Goal: Navigation & Orientation: Find specific page/section

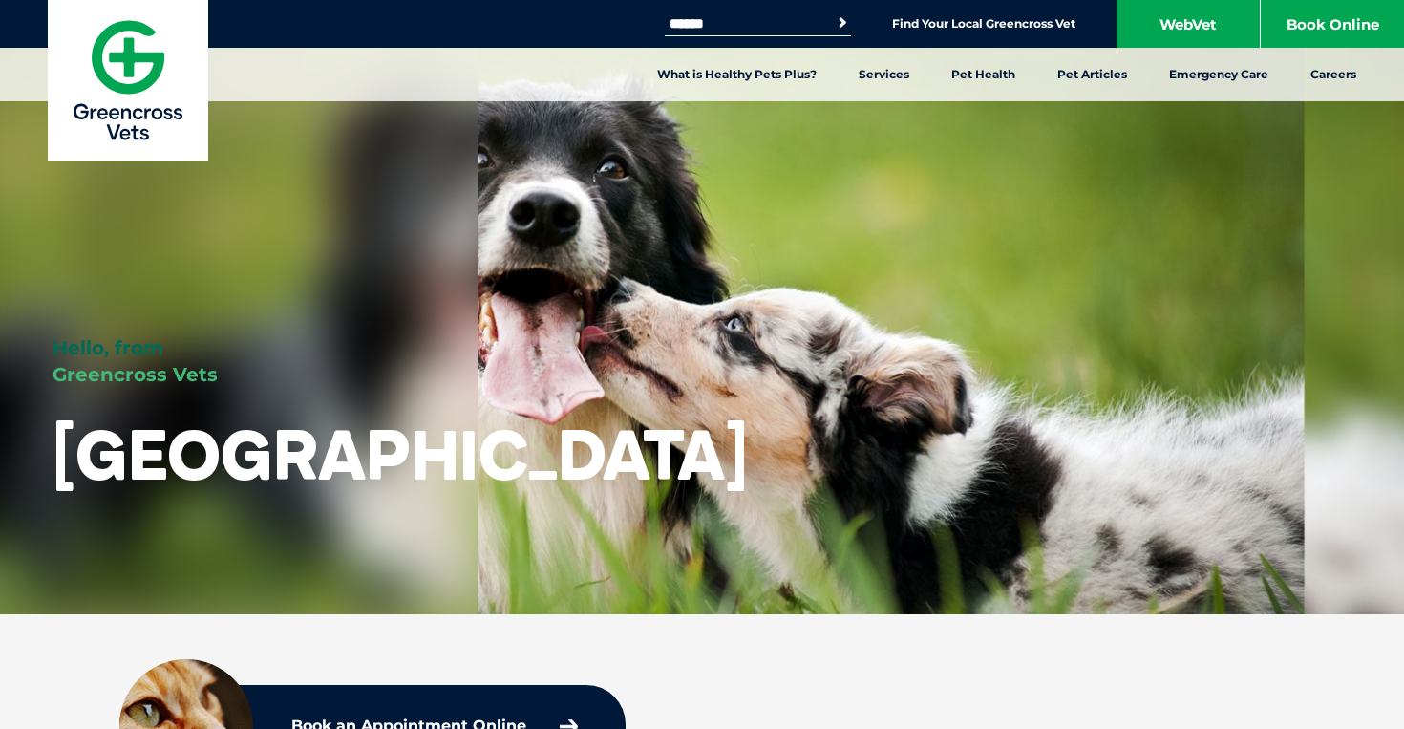
click at [778, 27] on input "Search for:" at bounding box center [746, 23] width 162 height 15
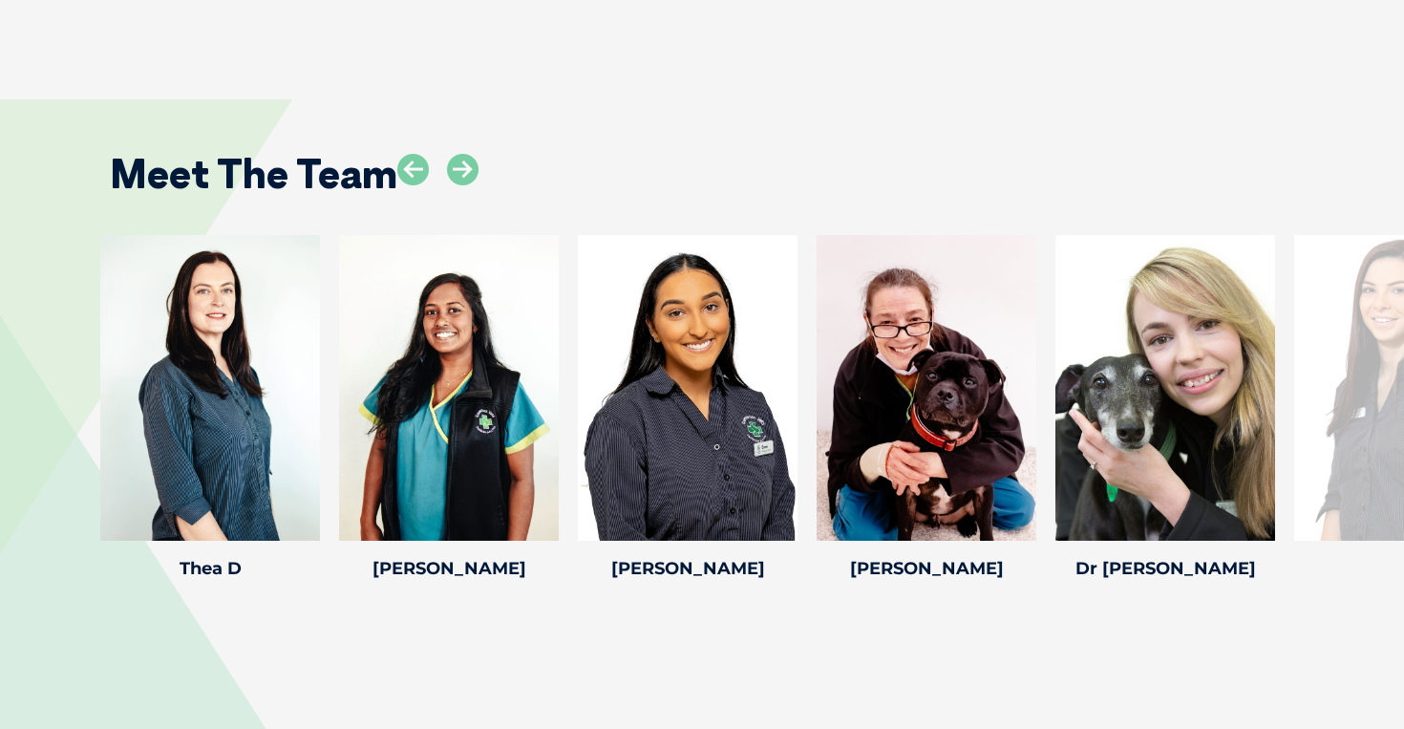
scroll to position [3348, 0]
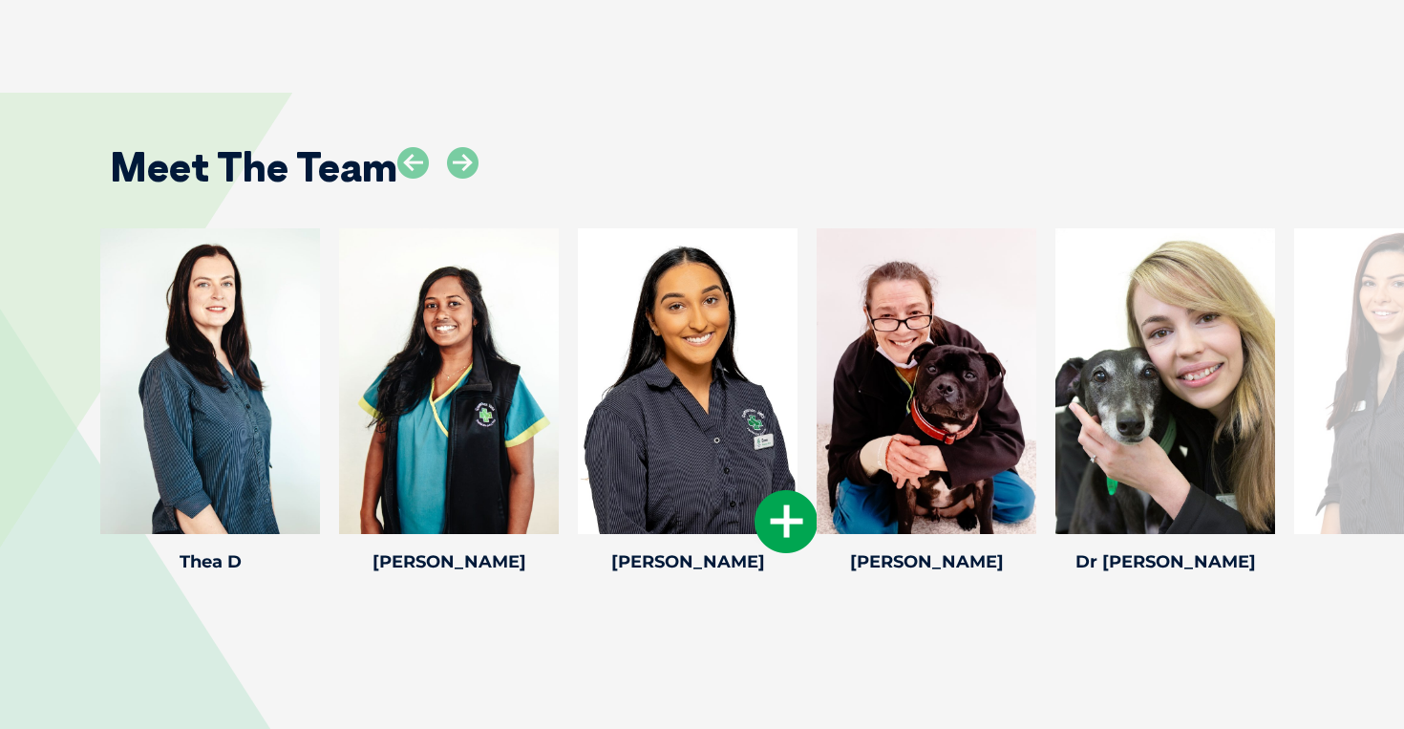
click at [780, 499] on icon at bounding box center [785, 521] width 63 height 63
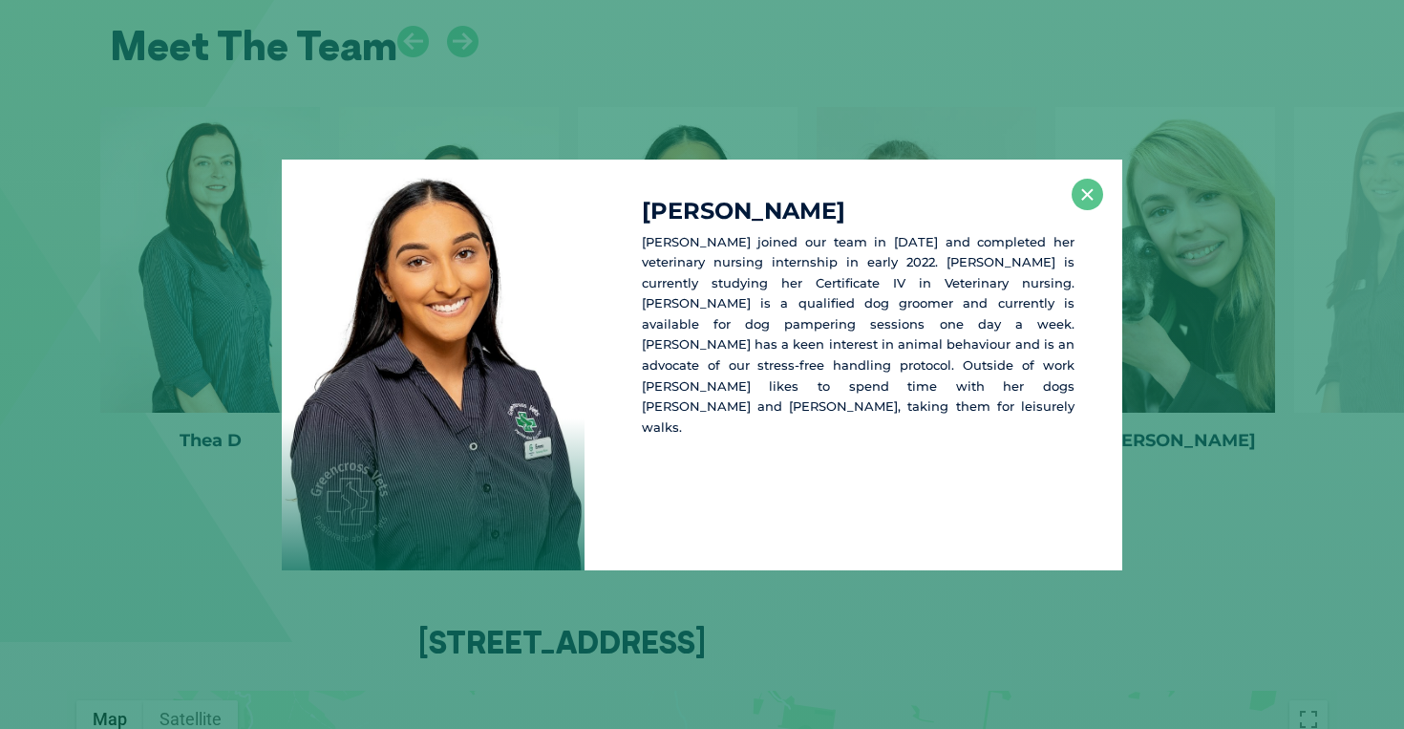
scroll to position [3471, 0]
click at [1088, 195] on button "×" at bounding box center [1087, 195] width 32 height 32
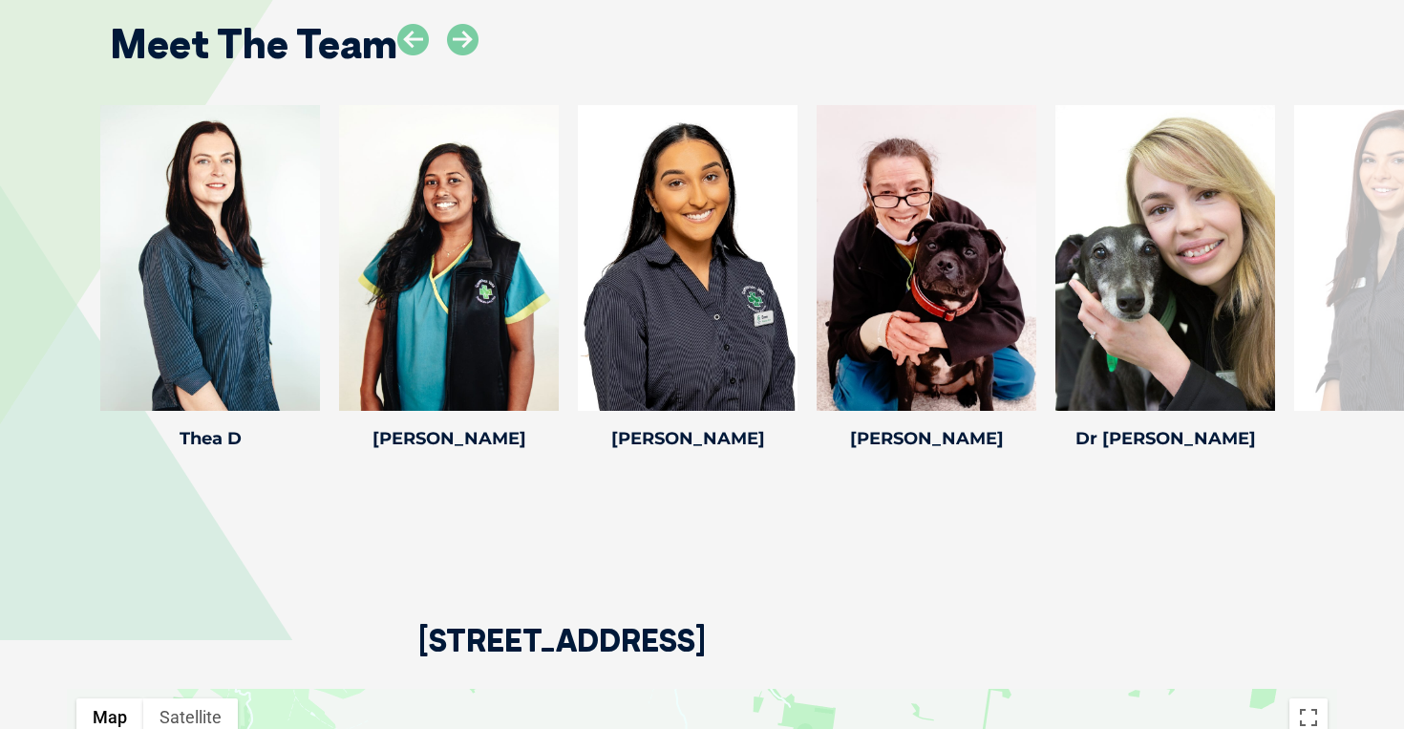
click at [897, 516] on div "[STREET_ADDRESS]" at bounding box center [702, 572] width 1270 height 232
click at [770, 499] on div "Meet The Team Dr [PERSON_NAME] Dr [PERSON_NAME] [PERSON_NAME] graduated from Th…" at bounding box center [702, 222] width 1404 height 621
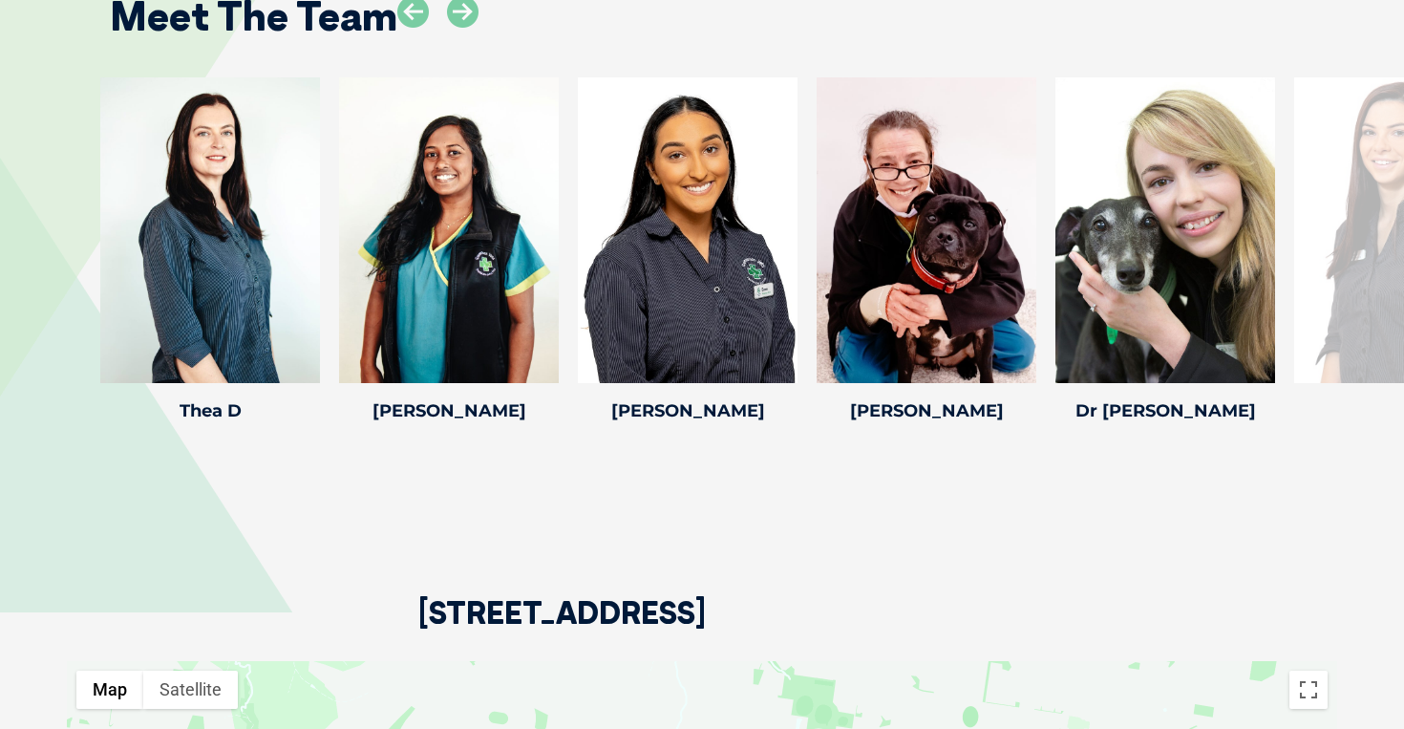
scroll to position [3529, 0]
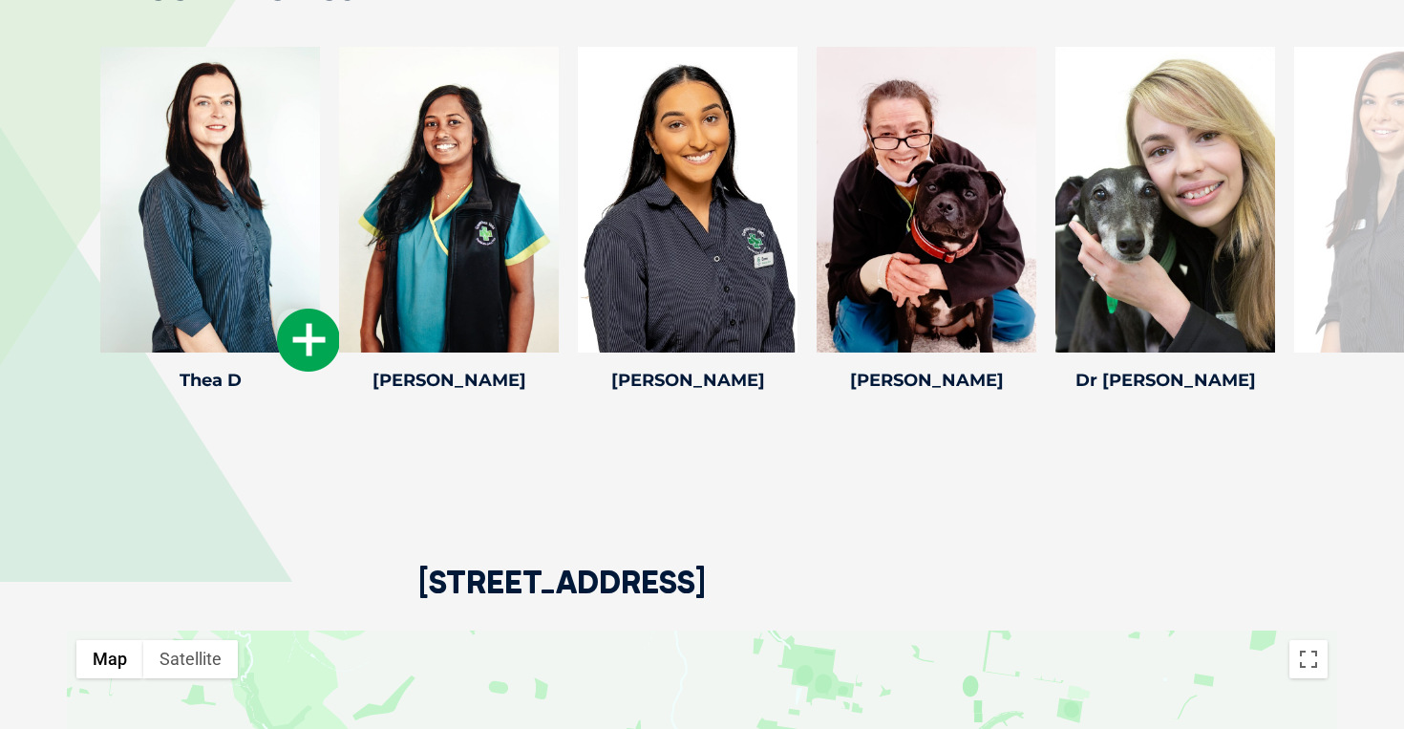
click at [230, 234] on div at bounding box center [210, 200] width 220 height 306
click at [319, 329] on icon at bounding box center [308, 339] width 63 height 63
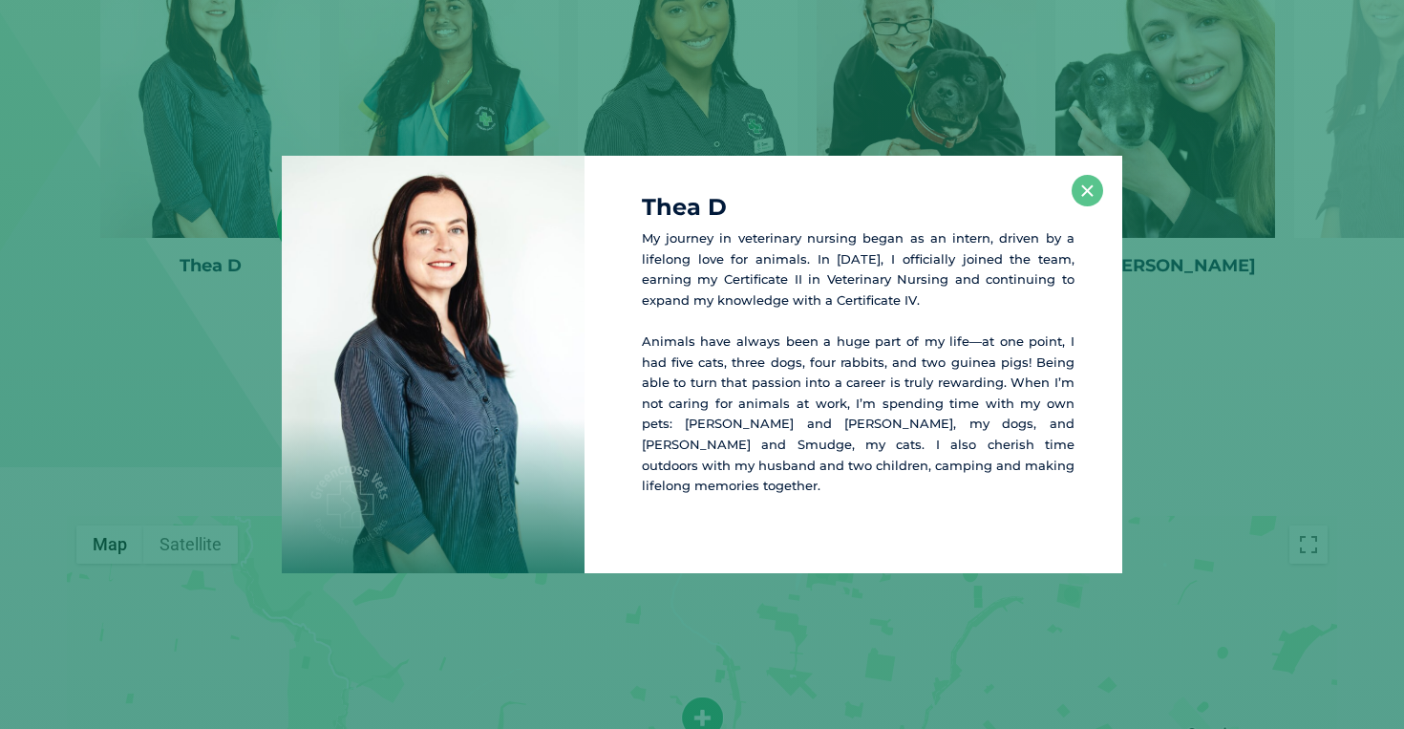
scroll to position [3653, 0]
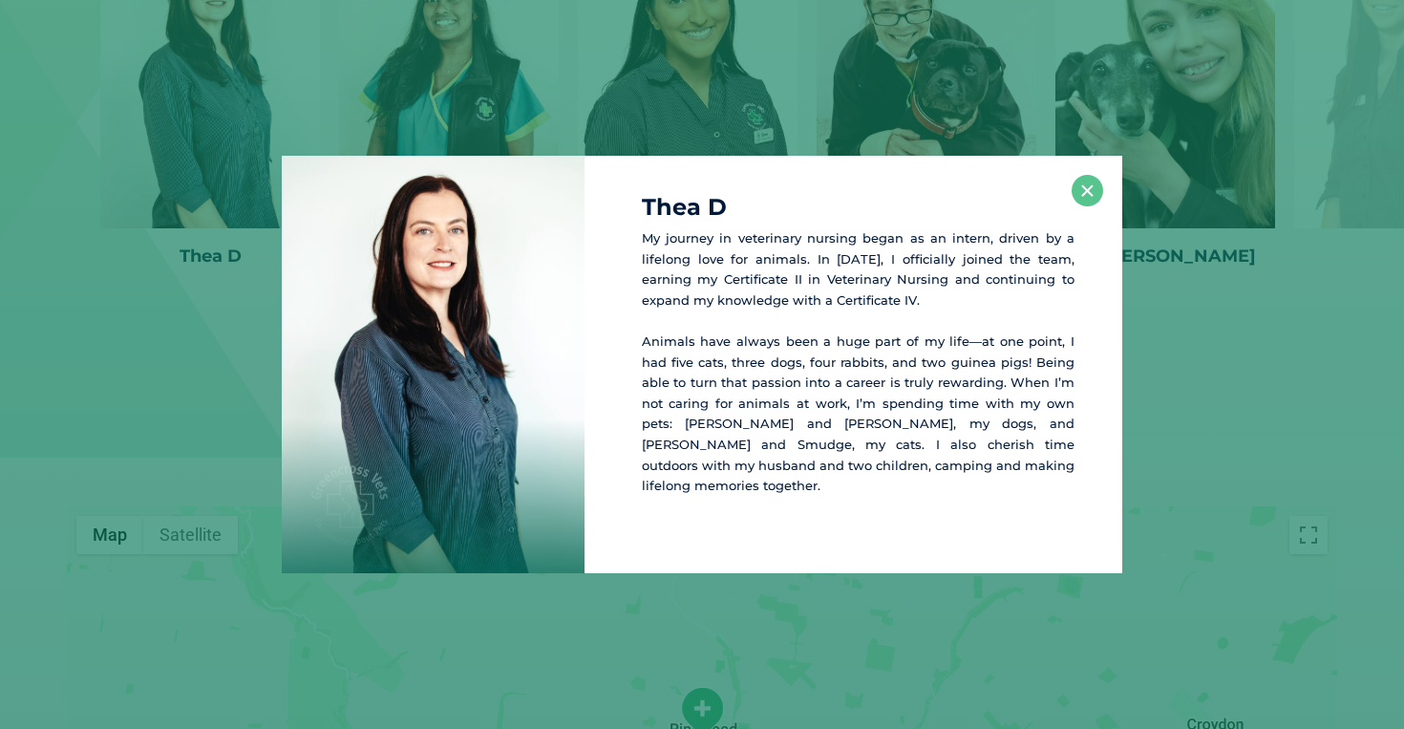
click at [1102, 187] on div "Thea D My journey in veterinary nursing began as an intern, driven by a lifelon…" at bounding box center [853, 364] width 538 height 417
click at [1091, 188] on button "×" at bounding box center [1087, 191] width 32 height 32
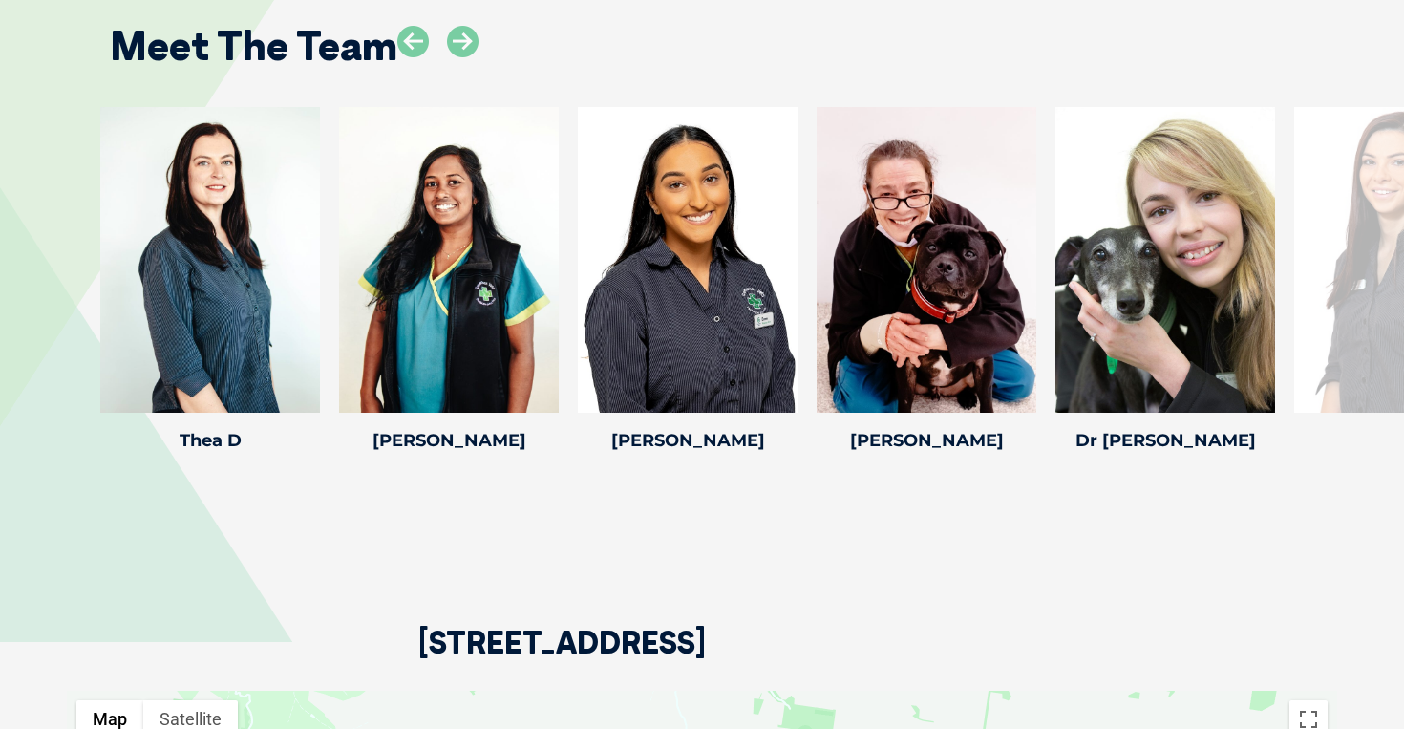
scroll to position [3431, 0]
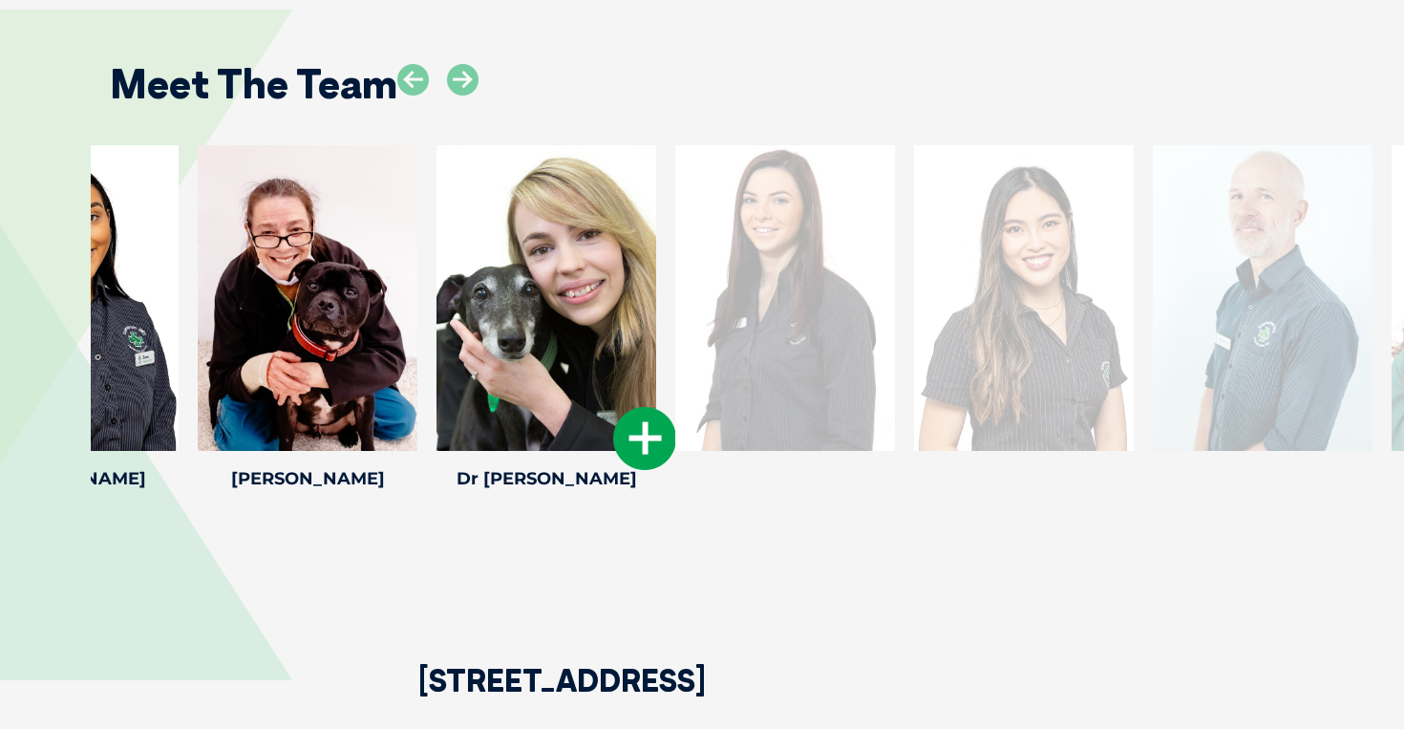
drag, startPoint x: 1161, startPoint y: 340, endPoint x: 542, endPoint y: 332, distance: 618.8
click at [542, 332] on div at bounding box center [546, 298] width 220 height 306
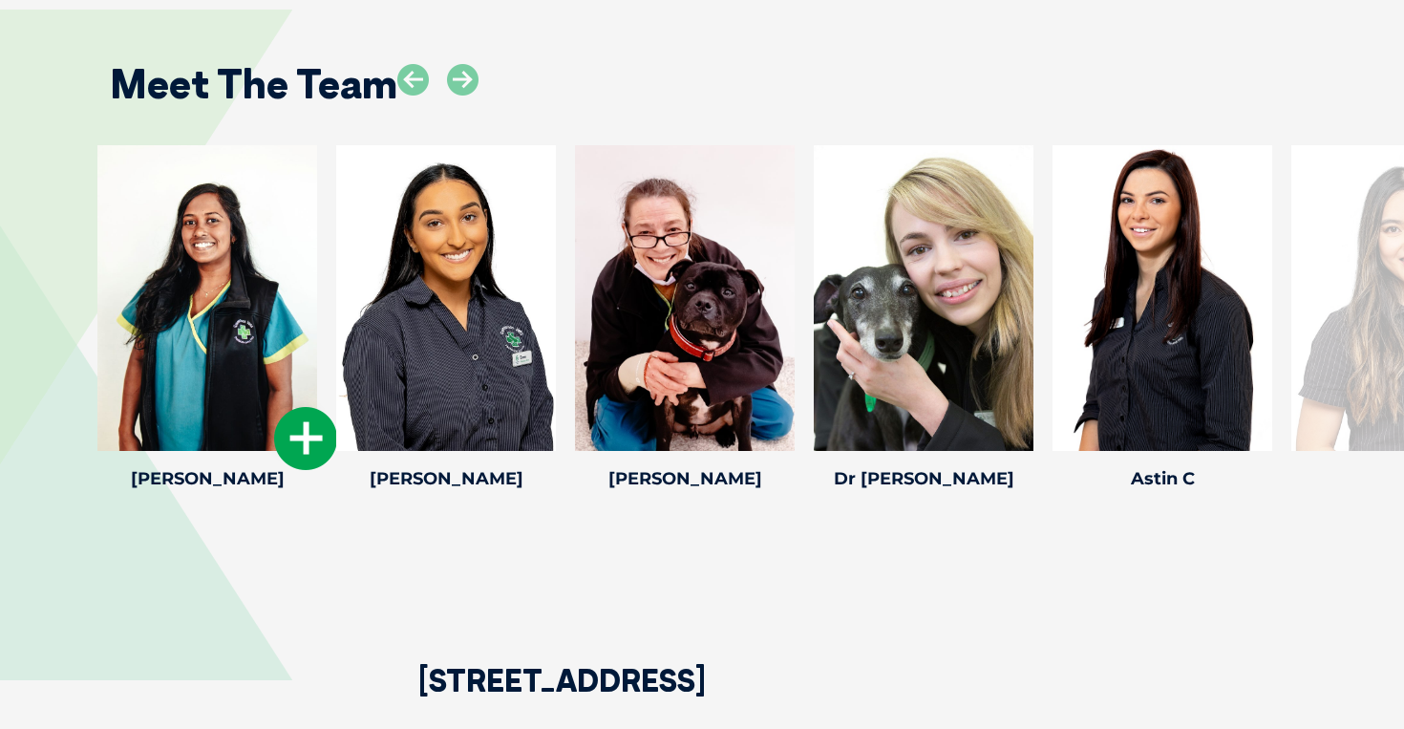
drag, startPoint x: 859, startPoint y: 325, endPoint x: 160, endPoint y: 370, distance: 700.4
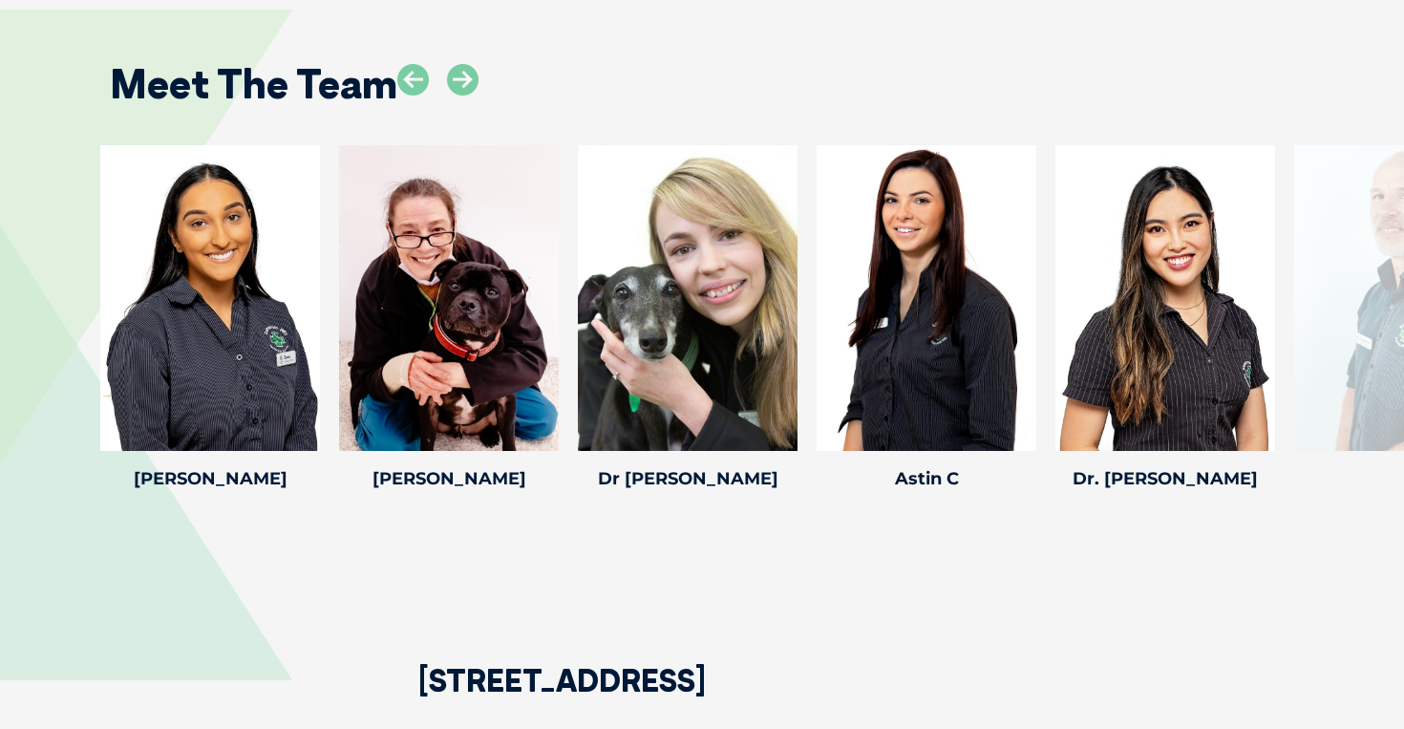
drag, startPoint x: 531, startPoint y: 295, endPoint x: 0, endPoint y: 347, distance: 533.4
click at [0, 347] on div "Dr [PERSON_NAME] Dr [PERSON_NAME] [PERSON_NAME] graduated from The [GEOGRAPHIC_…" at bounding box center [702, 320] width 1404 height 351
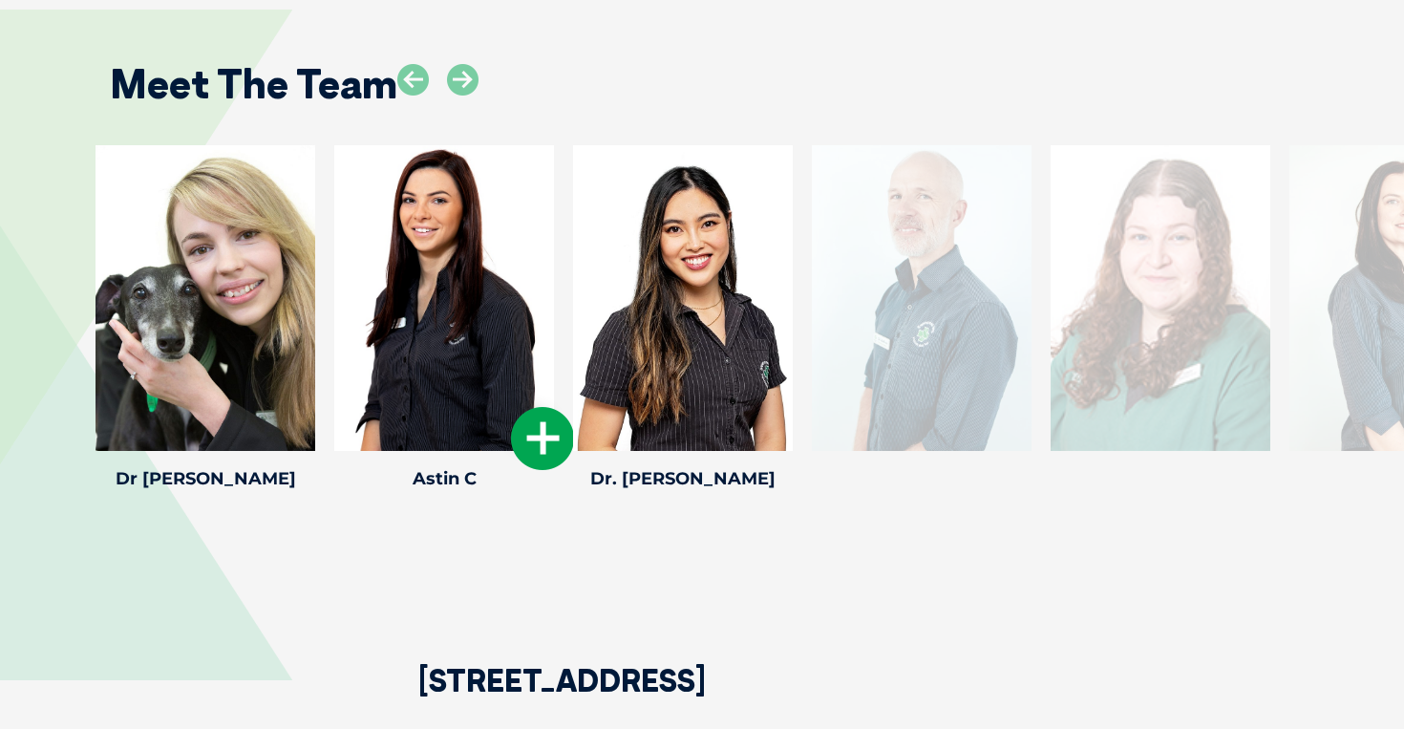
drag, startPoint x: 950, startPoint y: 317, endPoint x: 468, endPoint y: 306, distance: 482.3
click at [468, 306] on div at bounding box center [444, 298] width 220 height 306
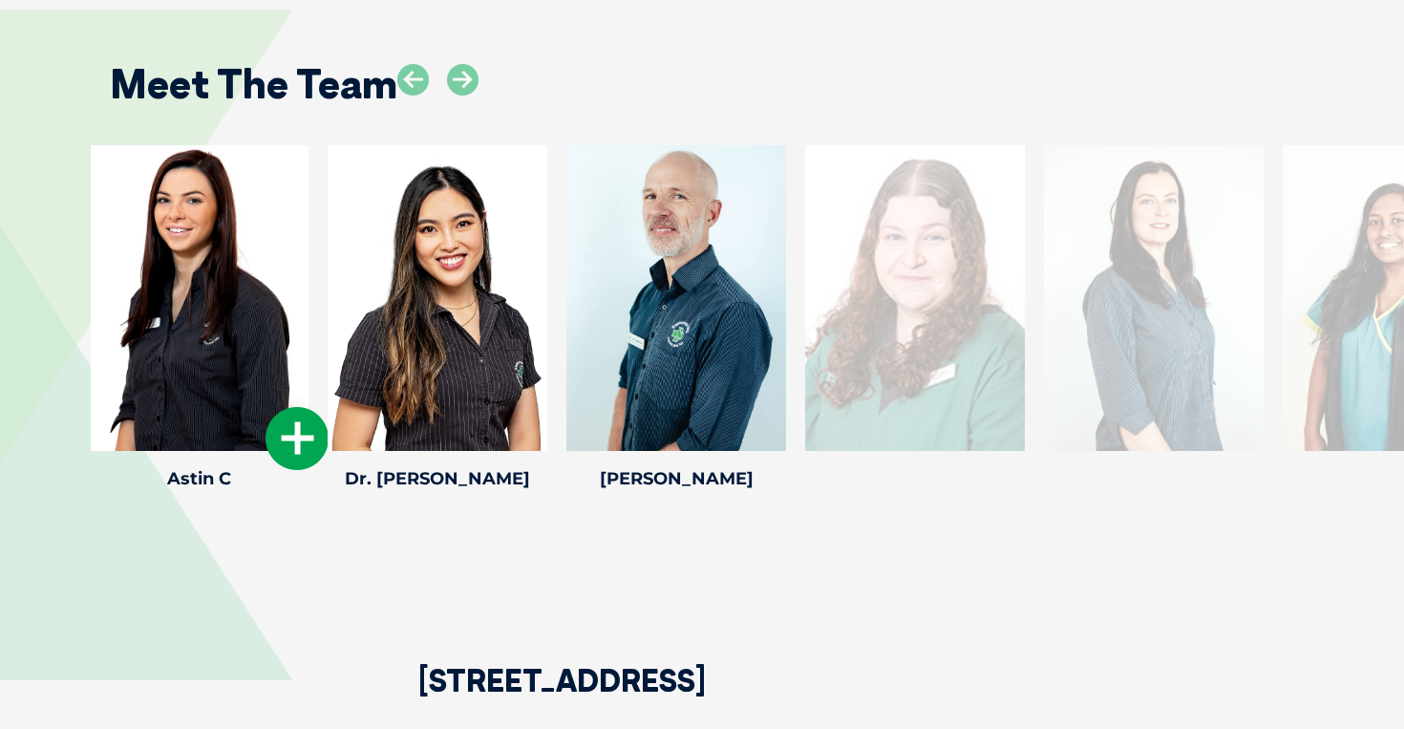
drag, startPoint x: 779, startPoint y: 201, endPoint x: 290, endPoint y: 184, distance: 489.1
click at [290, 184] on div at bounding box center [199, 298] width 220 height 306
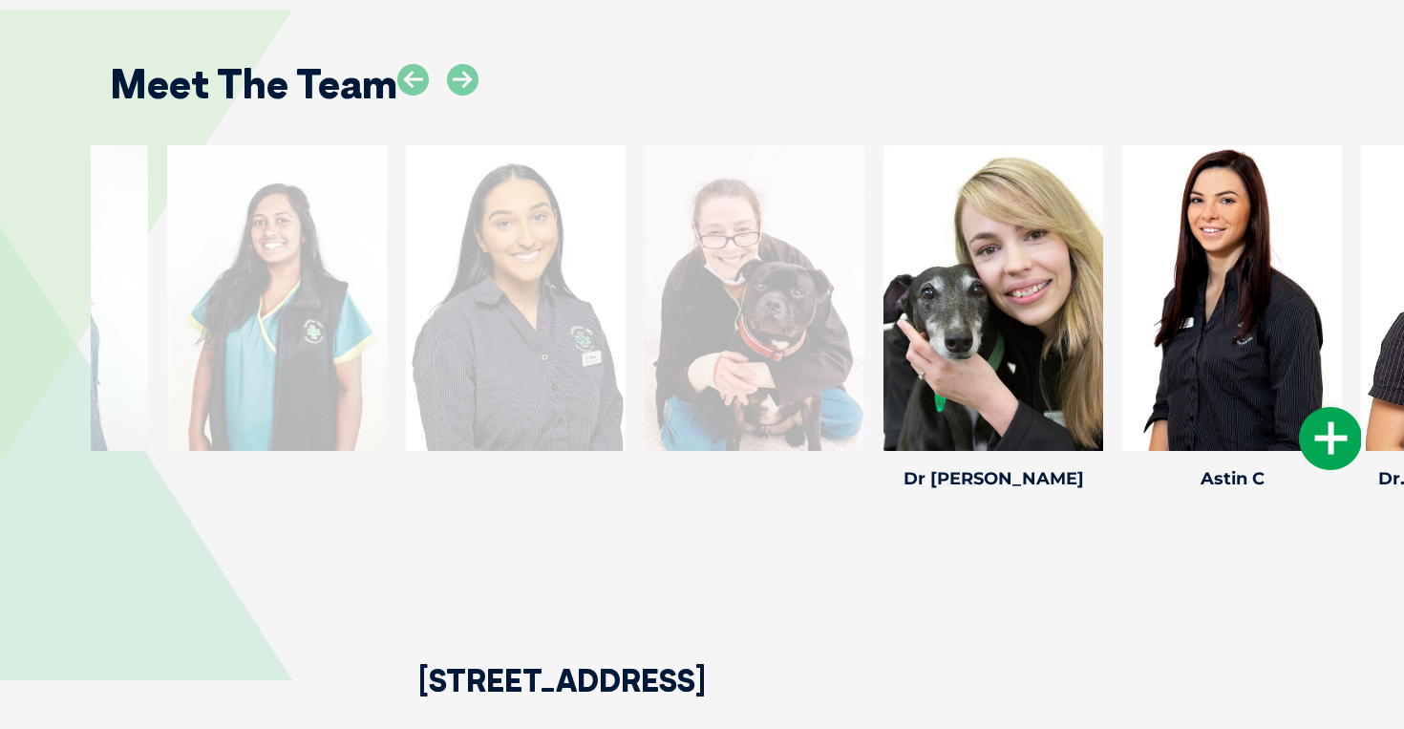
drag, startPoint x: 515, startPoint y: 327, endPoint x: 1304, endPoint y: 309, distance: 789.8
click at [1304, 309] on div at bounding box center [1232, 298] width 220 height 306
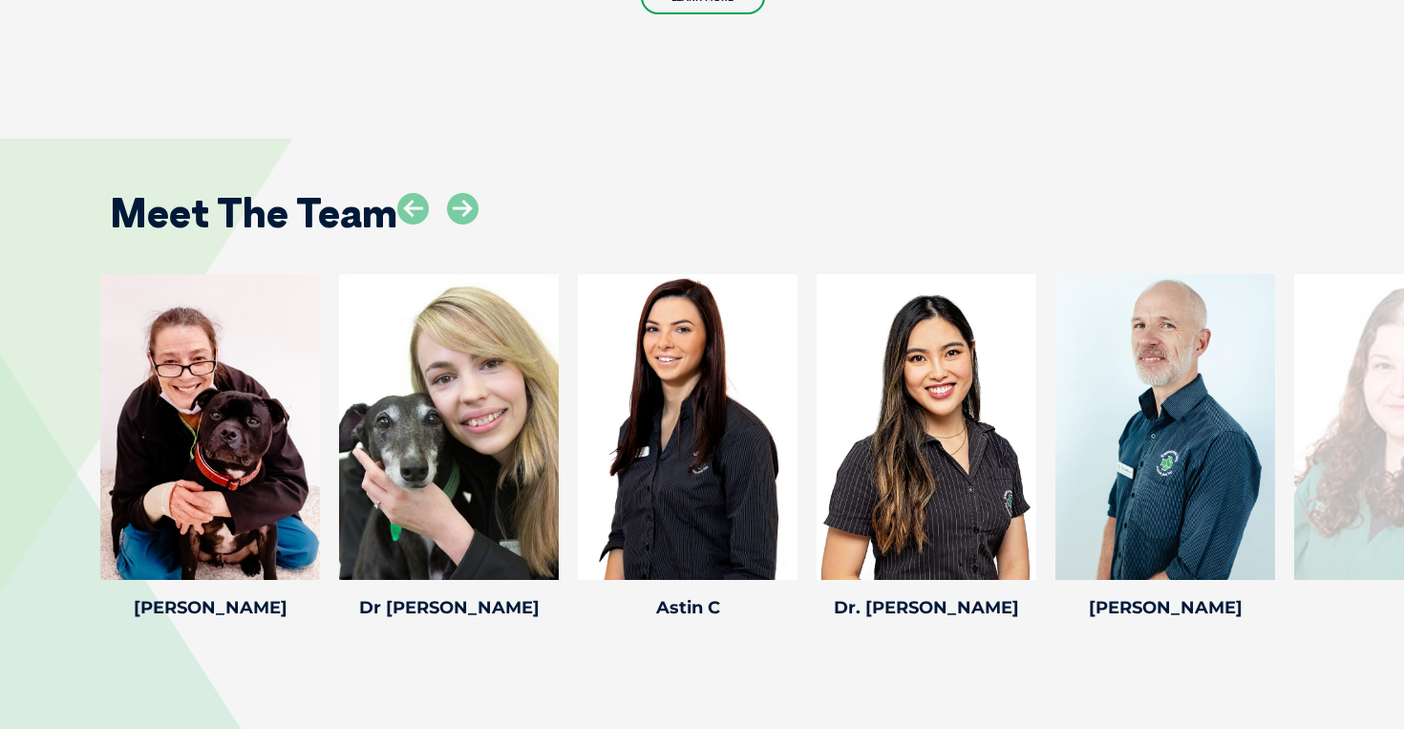
scroll to position [3307, 0]
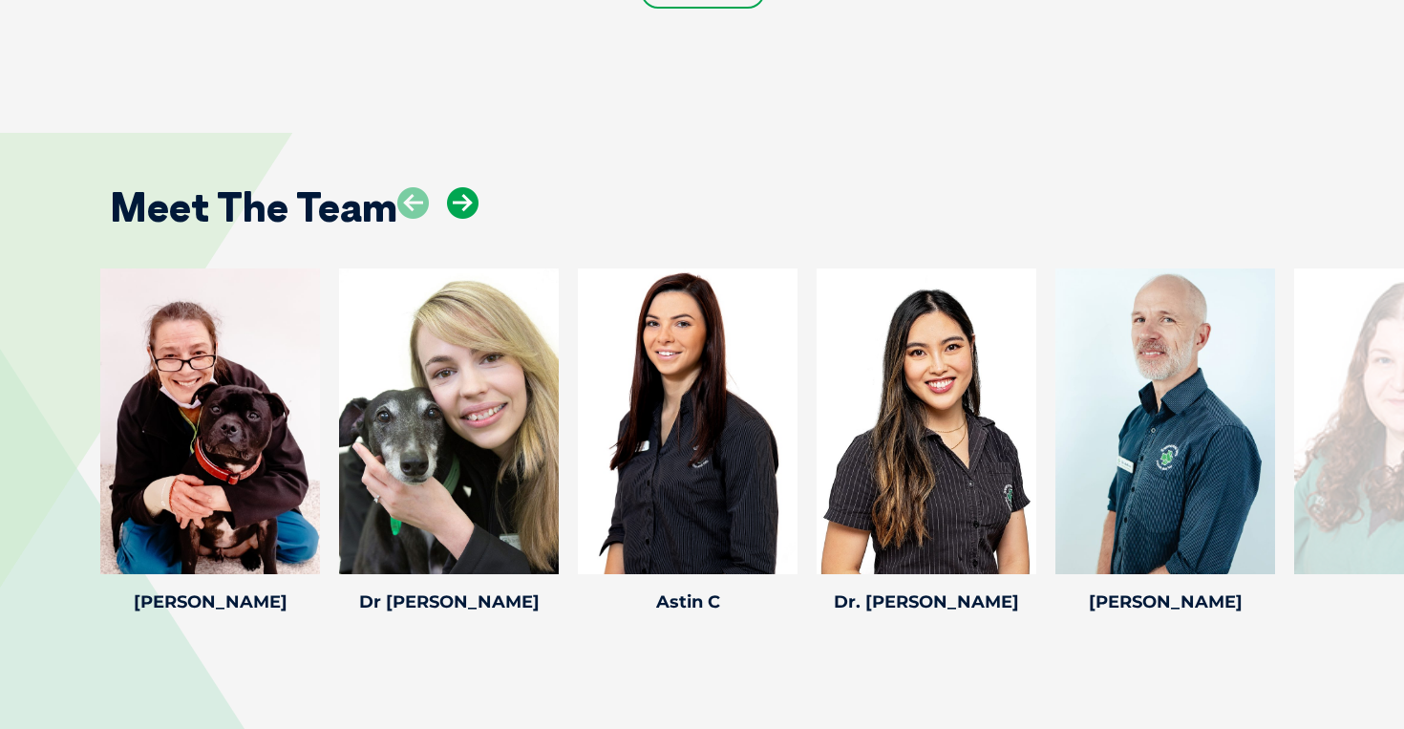
click at [465, 187] on icon at bounding box center [463, 203] width 32 height 32
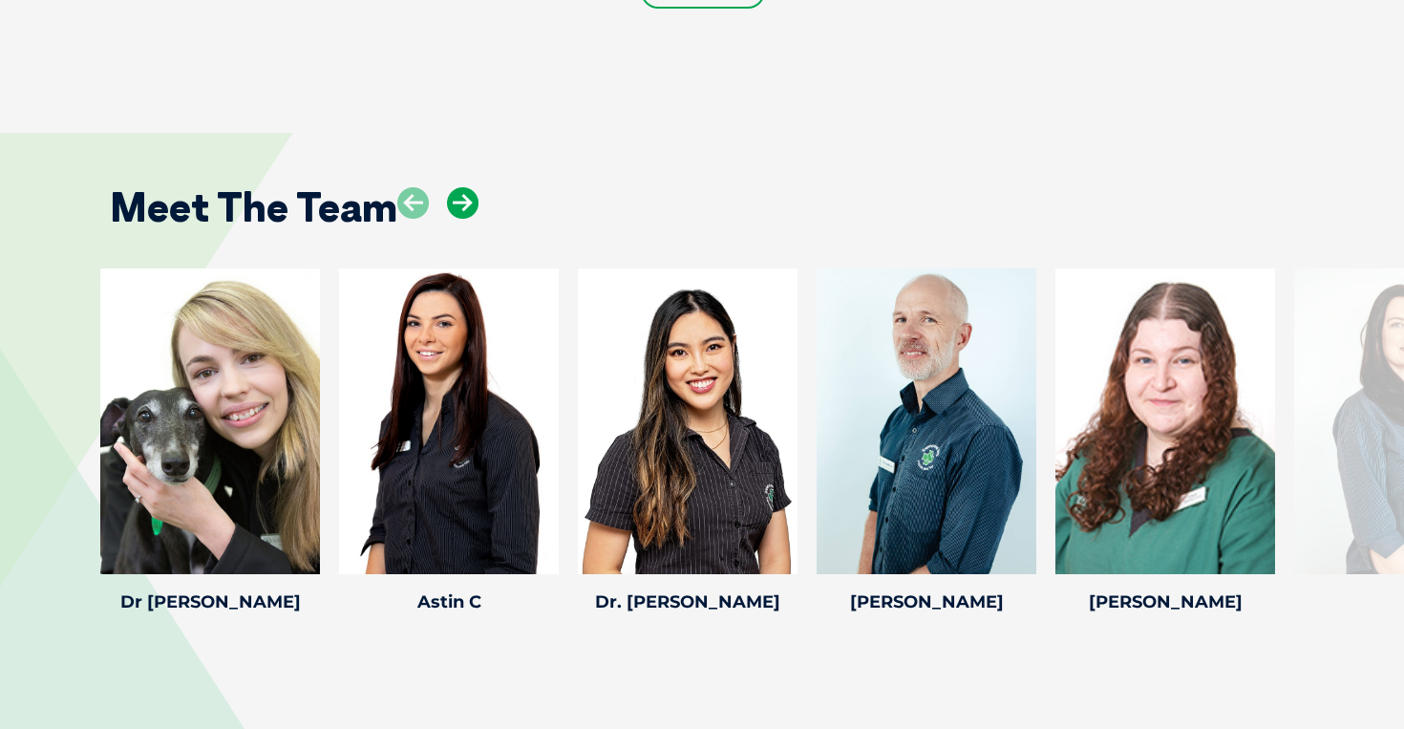
click at [465, 187] on icon at bounding box center [463, 203] width 32 height 32
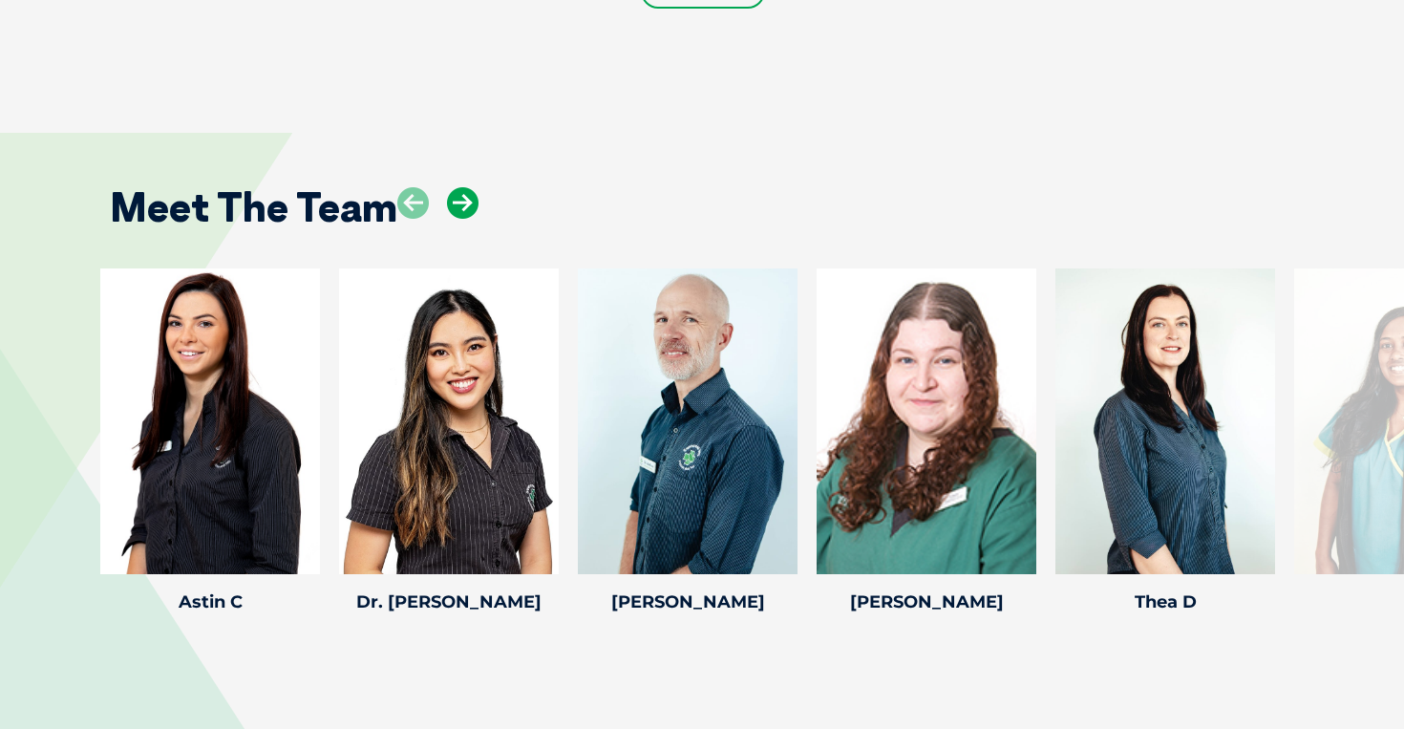
click at [465, 187] on icon at bounding box center [463, 203] width 32 height 32
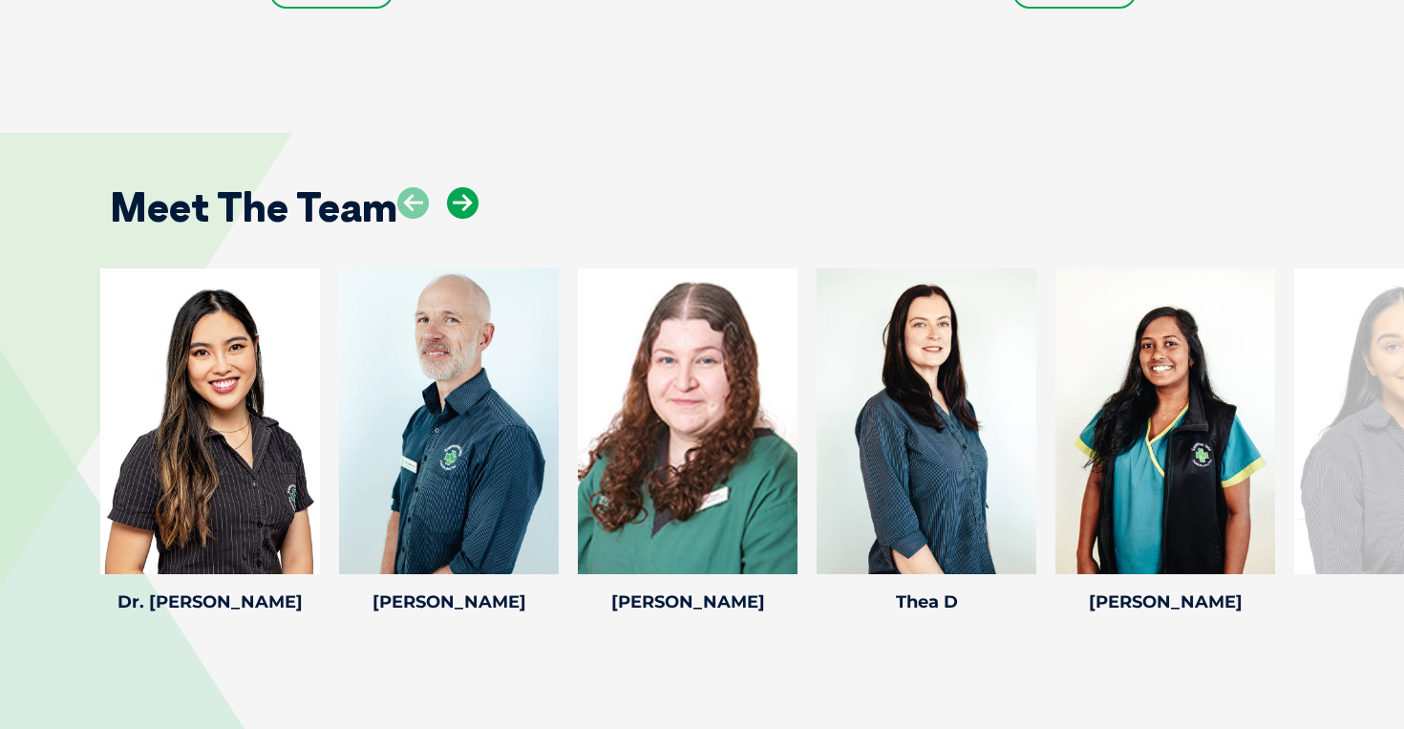
click at [465, 187] on icon at bounding box center [463, 203] width 32 height 32
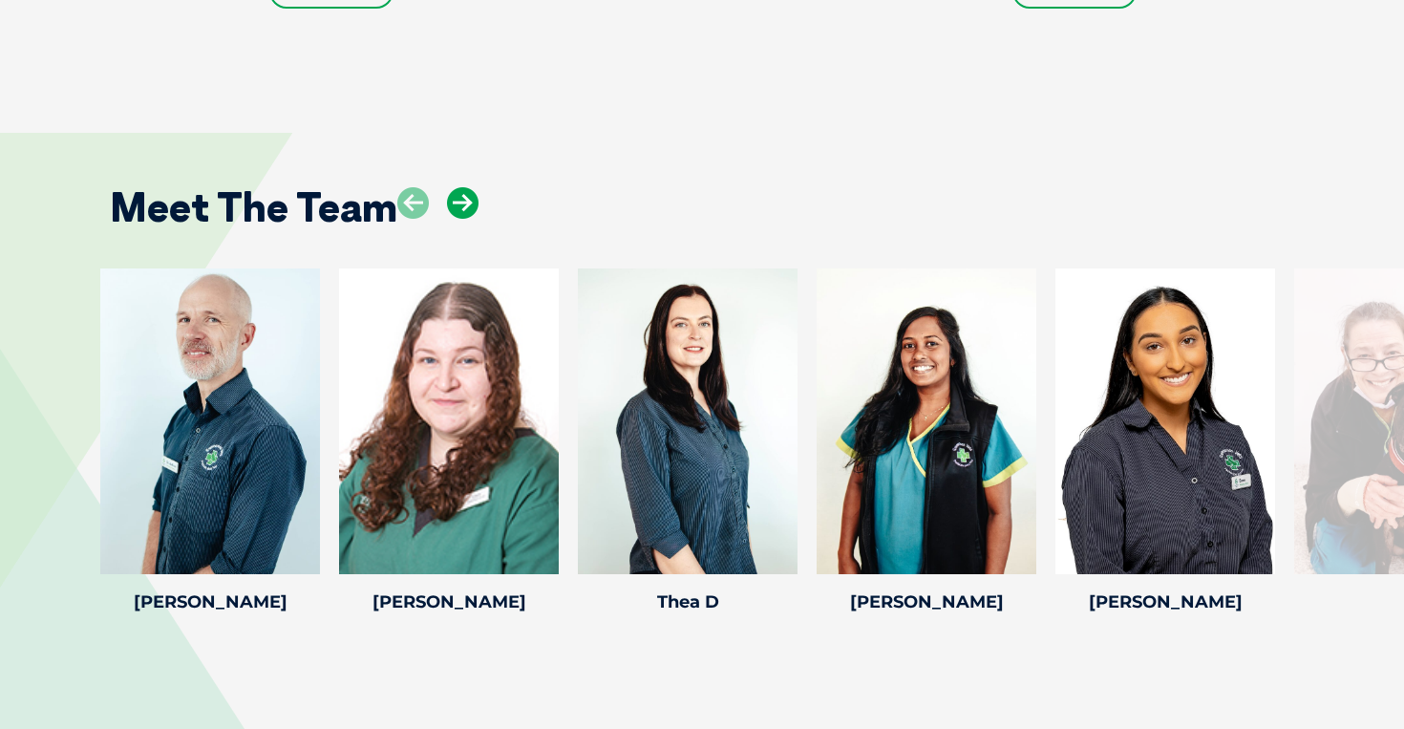
click at [465, 187] on icon at bounding box center [463, 203] width 32 height 32
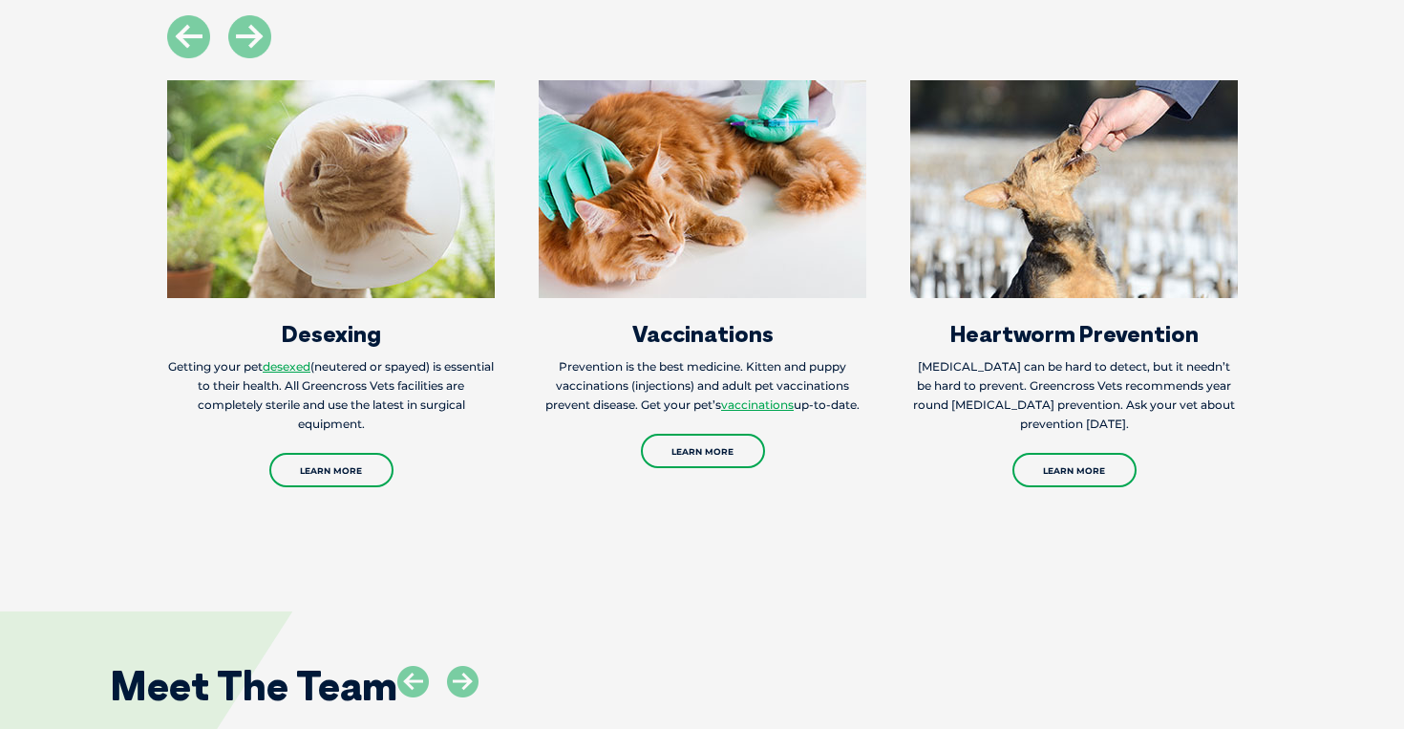
scroll to position [2793, 0]
